Goal: Transaction & Acquisition: Book appointment/travel/reservation

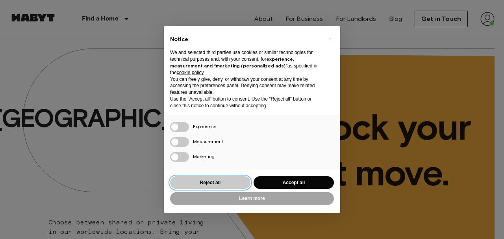
click at [235, 184] on button "Reject all" at bounding box center [210, 182] width 80 height 13
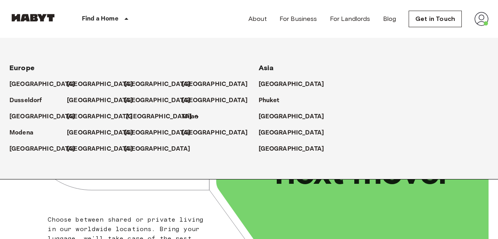
click at [137, 116] on p "[GEOGRAPHIC_DATA]" at bounding box center [159, 116] width 66 height 9
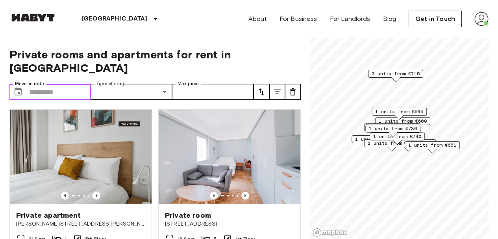
click at [70, 84] on input "Move-in date" at bounding box center [60, 92] width 62 height 16
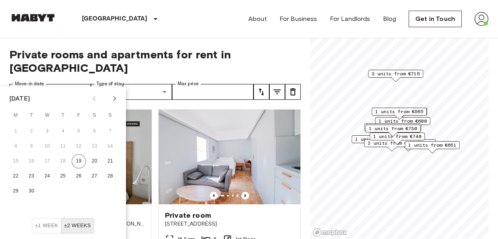
click at [115, 92] on button "Next month" at bounding box center [114, 98] width 13 height 13
click at [52, 131] on button "1" at bounding box center [47, 131] width 14 height 14
type input "**********"
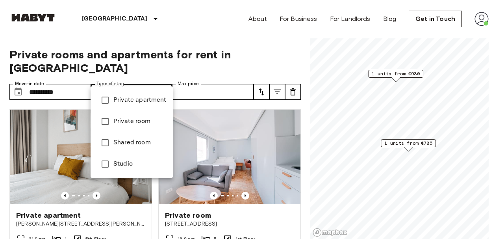
click at [125, 120] on span "Private room" at bounding box center [139, 121] width 53 height 9
type input "**********"
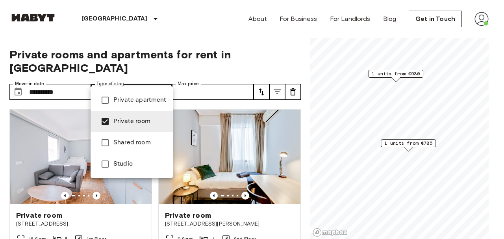
click at [172, 38] on div at bounding box center [252, 119] width 504 height 239
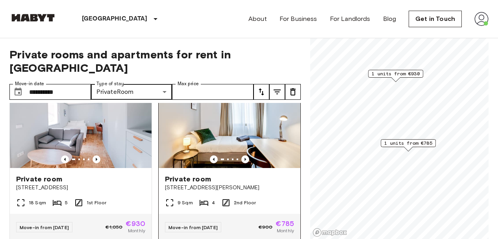
scroll to position [35, 0]
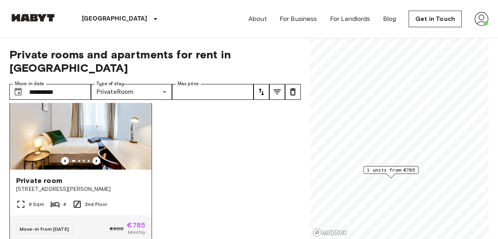
click at [106, 114] on img at bounding box center [81, 122] width 142 height 94
click at [69, 84] on input "**********" at bounding box center [60, 92] width 62 height 16
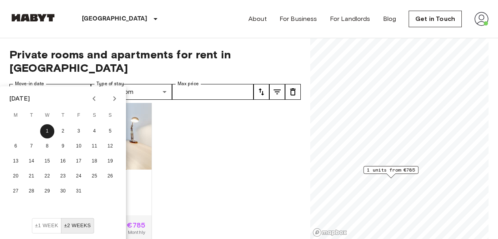
click at [114, 94] on icon "Next month" at bounding box center [114, 98] width 9 height 9
click at [96, 134] on button "1" at bounding box center [94, 131] width 14 height 14
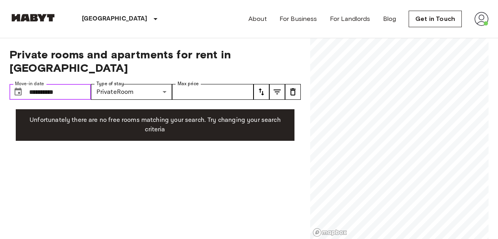
click at [83, 84] on input "**********" at bounding box center [60, 92] width 62 height 16
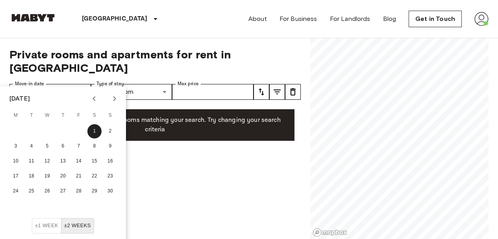
click at [113, 100] on icon "Next month" at bounding box center [114, 98] width 3 height 5
click at [20, 128] on button "1" at bounding box center [16, 131] width 14 height 14
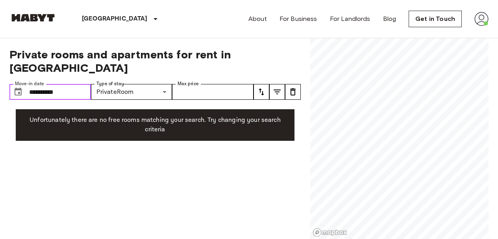
click at [82, 84] on input "**********" at bounding box center [60, 92] width 62 height 16
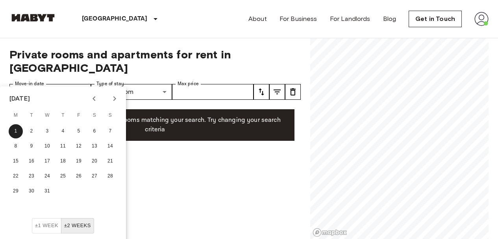
click at [113, 99] on icon "Next month" at bounding box center [114, 98] width 9 height 9
click at [61, 133] on button "1" at bounding box center [63, 131] width 14 height 14
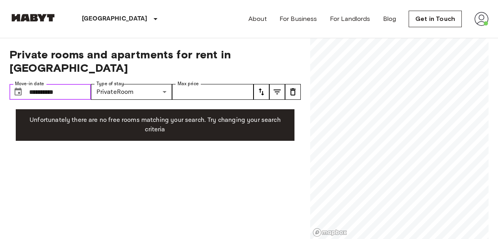
type input "**********"
click at [480, 20] on img at bounding box center [481, 19] width 14 height 14
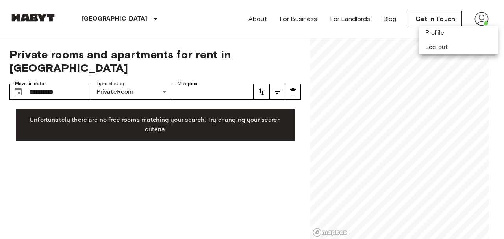
click at [449, 14] on div at bounding box center [252, 119] width 504 height 239
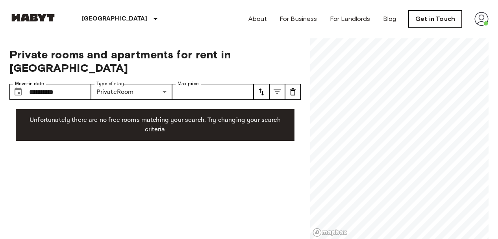
click at [452, 15] on link "Get in Touch" at bounding box center [435, 19] width 53 height 17
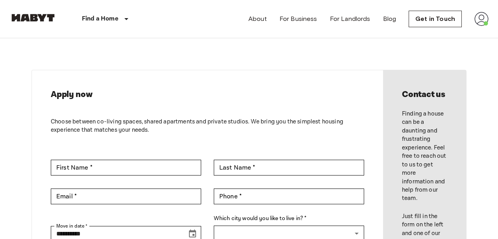
click at [484, 24] on img at bounding box center [481, 19] width 14 height 14
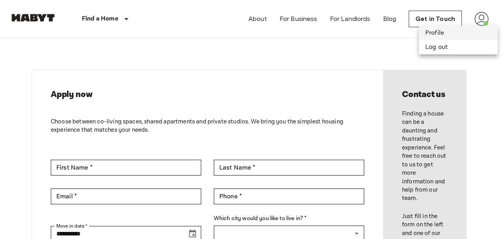
click at [450, 30] on li "Profile" at bounding box center [458, 33] width 79 height 14
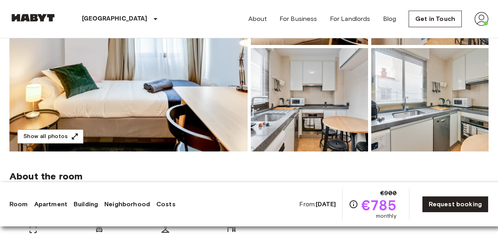
scroll to position [170, 0]
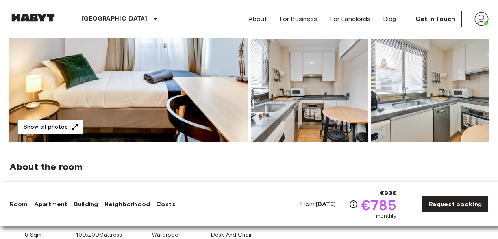
click at [158, 96] on img at bounding box center [128, 36] width 238 height 209
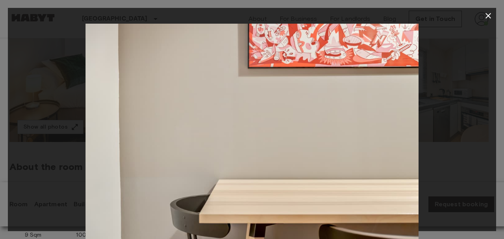
click at [491, 21] on button "button" at bounding box center [488, 16] width 16 height 16
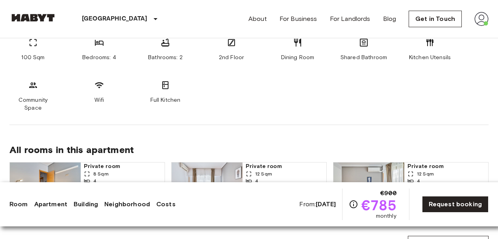
scroll to position [441, 0]
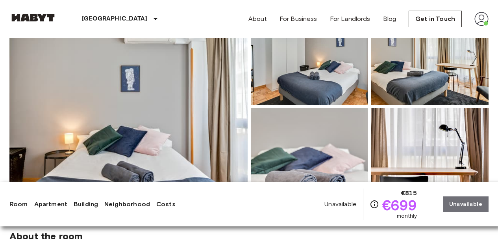
scroll to position [148, 0]
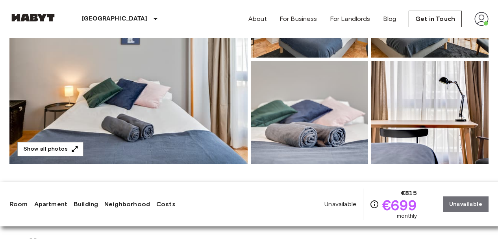
click at [160, 113] on img at bounding box center [128, 58] width 238 height 209
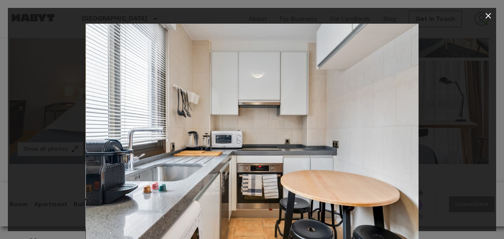
click at [489, 19] on icon "button" at bounding box center [487, 15] width 9 height 9
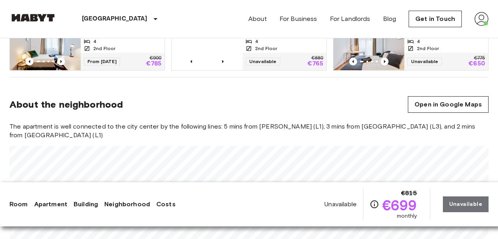
scroll to position [613, 0]
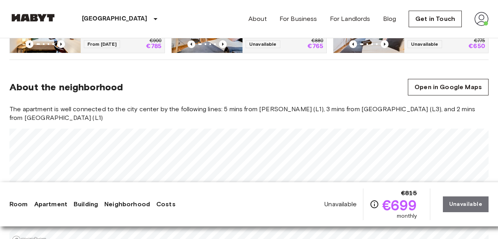
drag, startPoint x: 245, startPoint y: 91, endPoint x: 244, endPoint y: 81, distance: 9.9
click at [244, 81] on section "About the neighborhood Open in Google Maps The apartment is well connected to t…" at bounding box center [248, 158] width 479 height 196
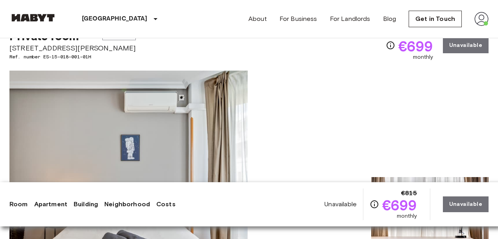
scroll to position [0, 0]
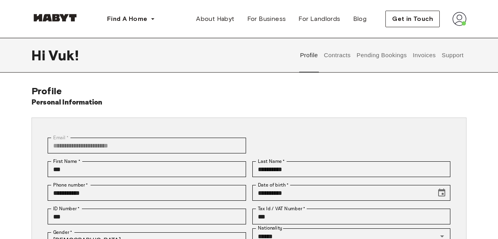
click at [423, 60] on button "Invoices" at bounding box center [424, 55] width 25 height 35
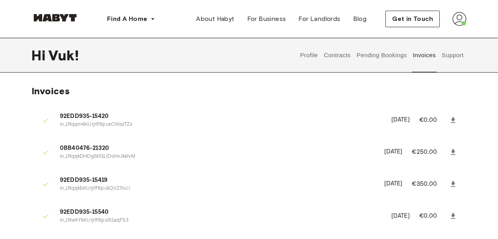
click at [449, 54] on button "Support" at bounding box center [453, 55] width 24 height 35
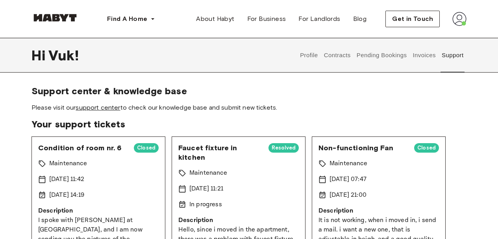
click at [91, 107] on link "support center" at bounding box center [98, 107] width 44 height 7
